Goal: Task Accomplishment & Management: Manage account settings

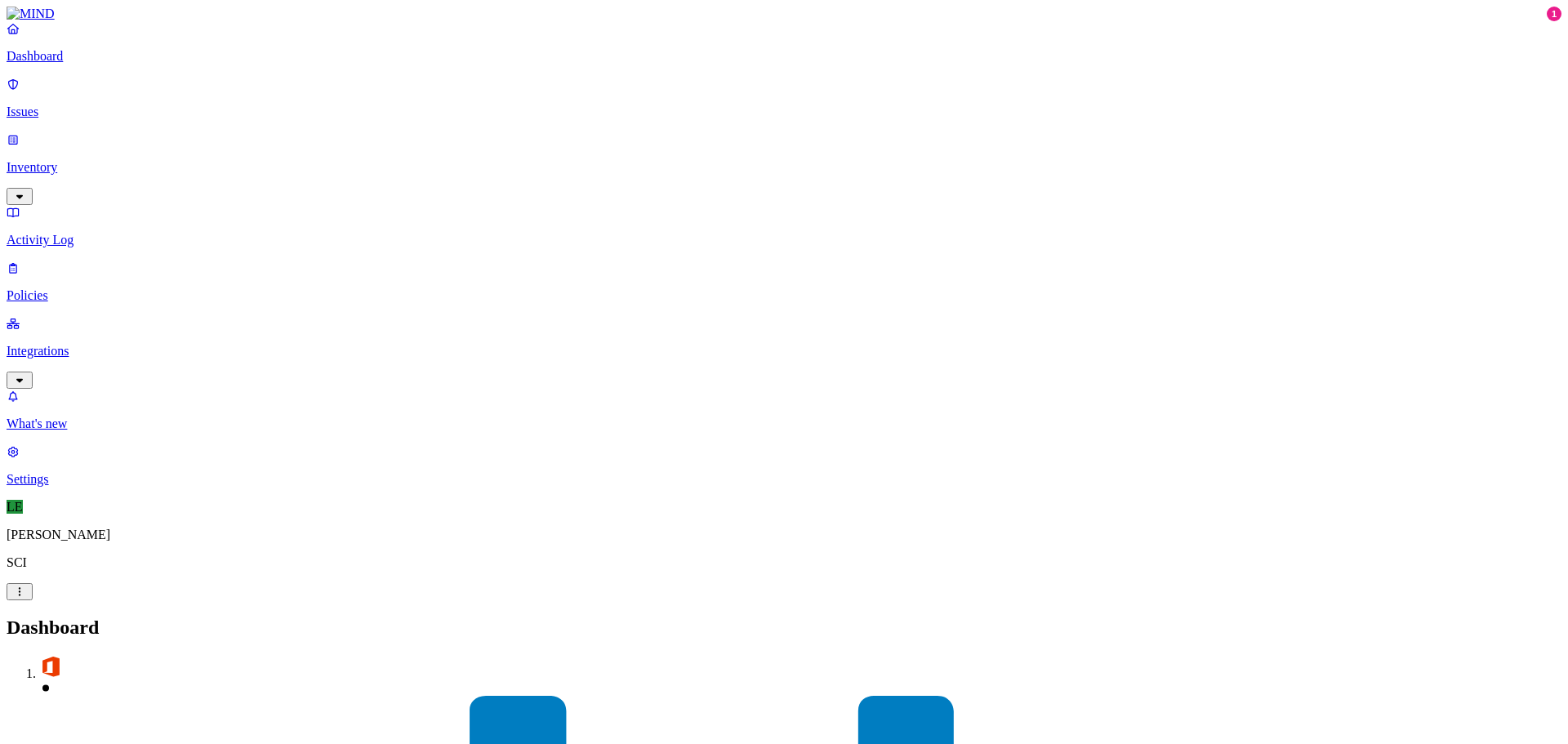
click at [22, 21] on img at bounding box center [30, 14] width 48 height 15
click at [78, 487] on p "Settings" at bounding box center [784, 480] width 1555 height 15
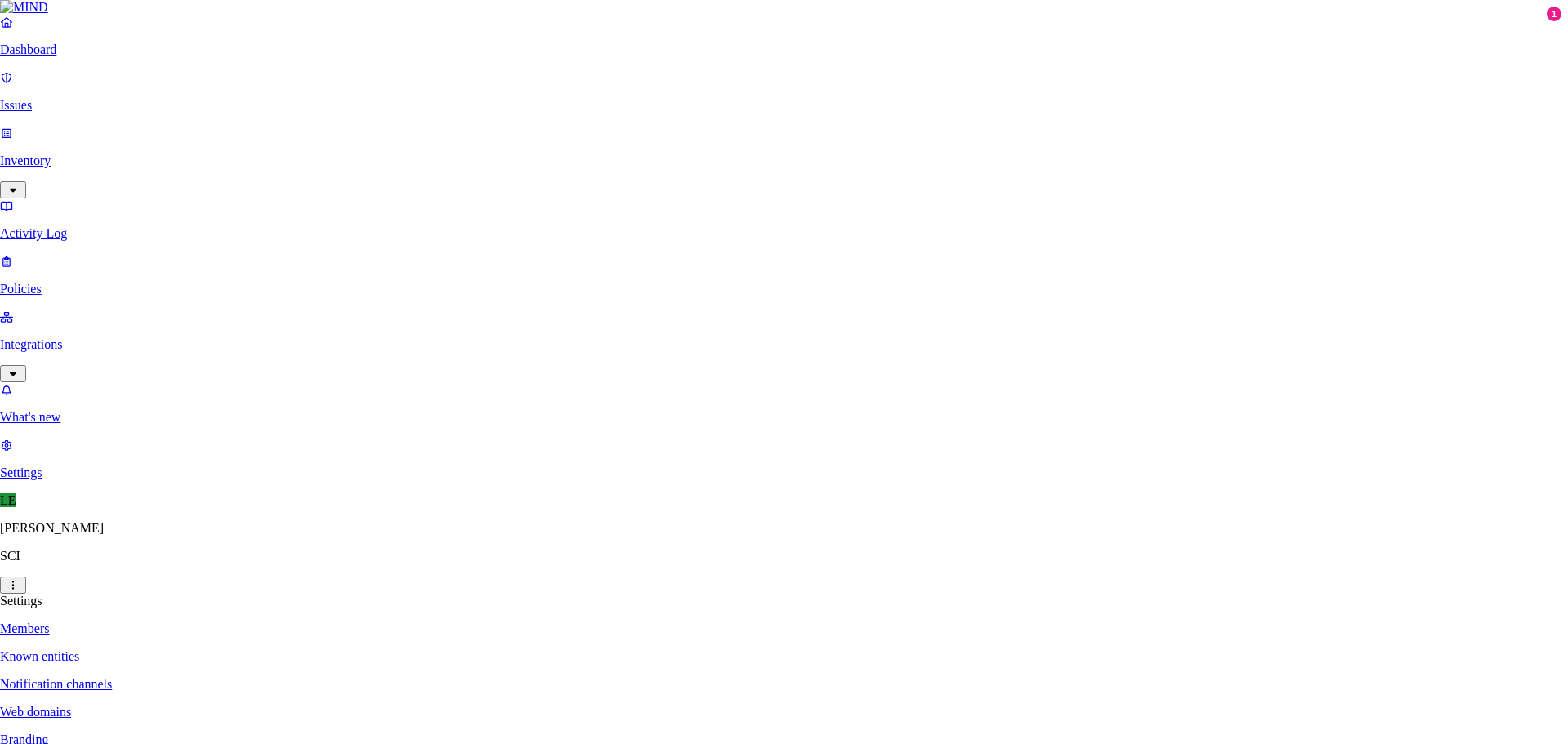
type input "[PERSON_NAME][EMAIL_ADDRESS][PERSON_NAME][DOMAIN_NAME]"
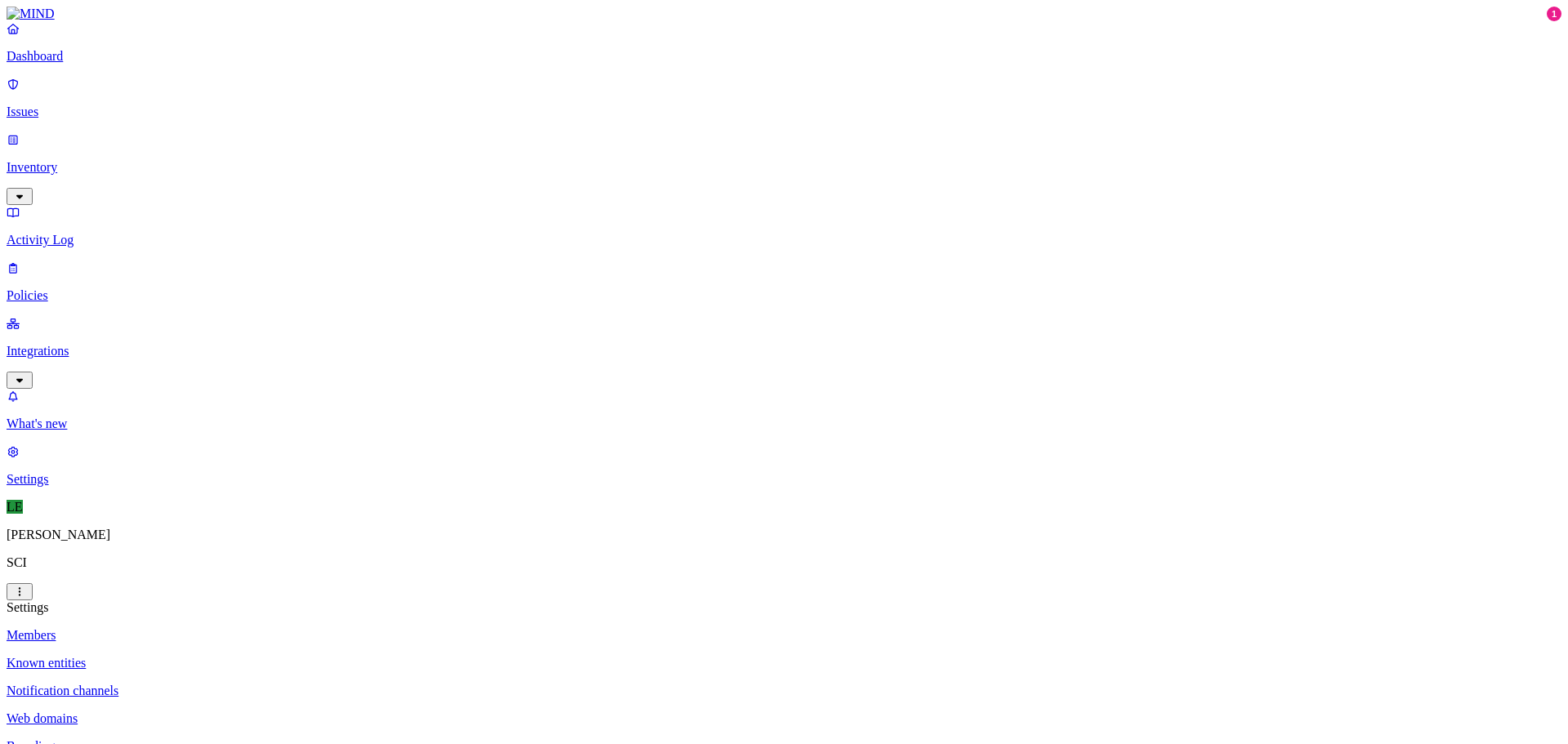
drag, startPoint x: 1264, startPoint y: 620, endPoint x: 1285, endPoint y: 583, distance: 42.5
